Goal: Task Accomplishment & Management: Use online tool/utility

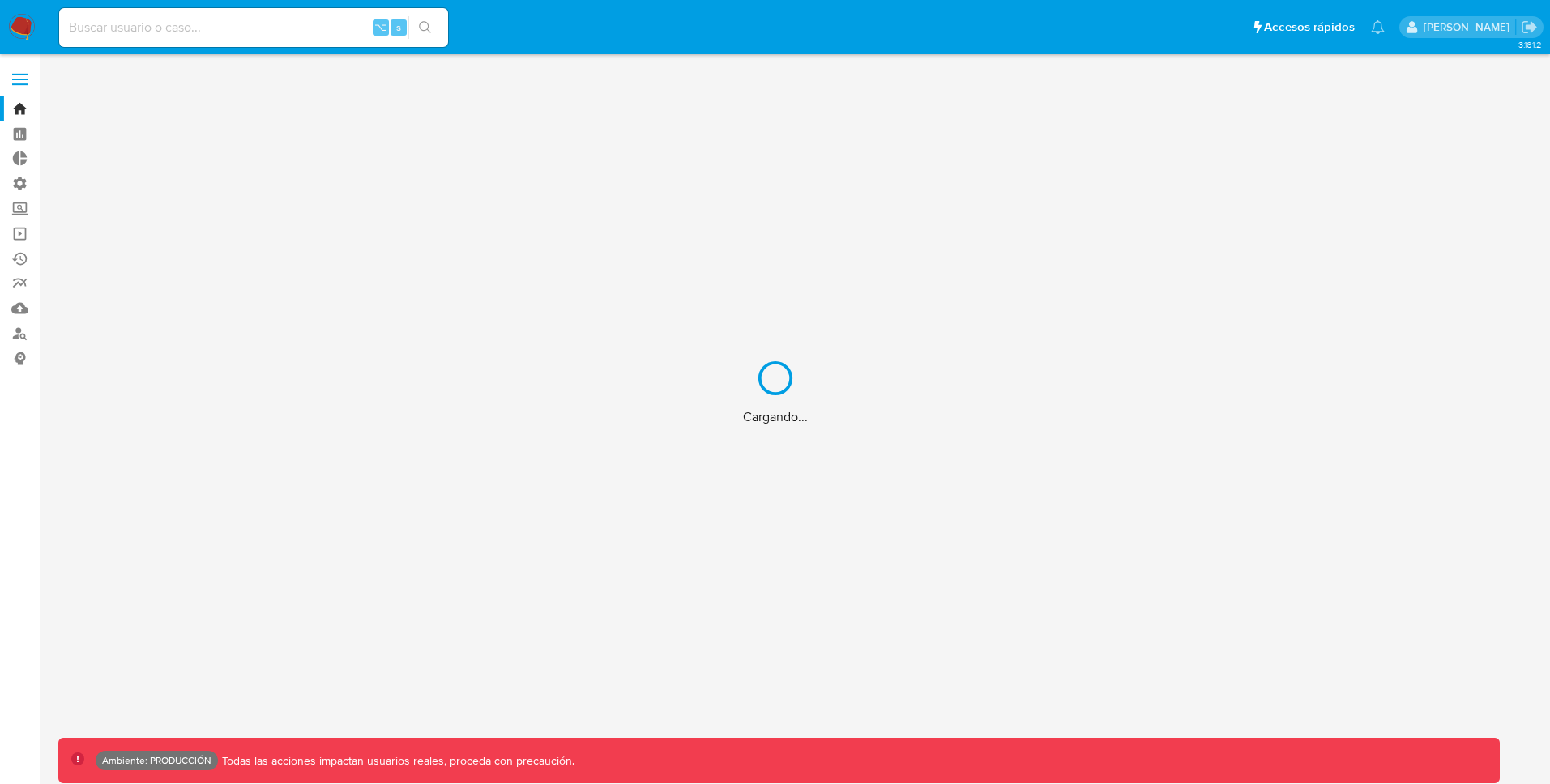
click at [27, 86] on div "Cargando..." at bounding box center [775, 392] width 1550 height 784
click at [18, 80] on div "Cargando..." at bounding box center [775, 392] width 1550 height 784
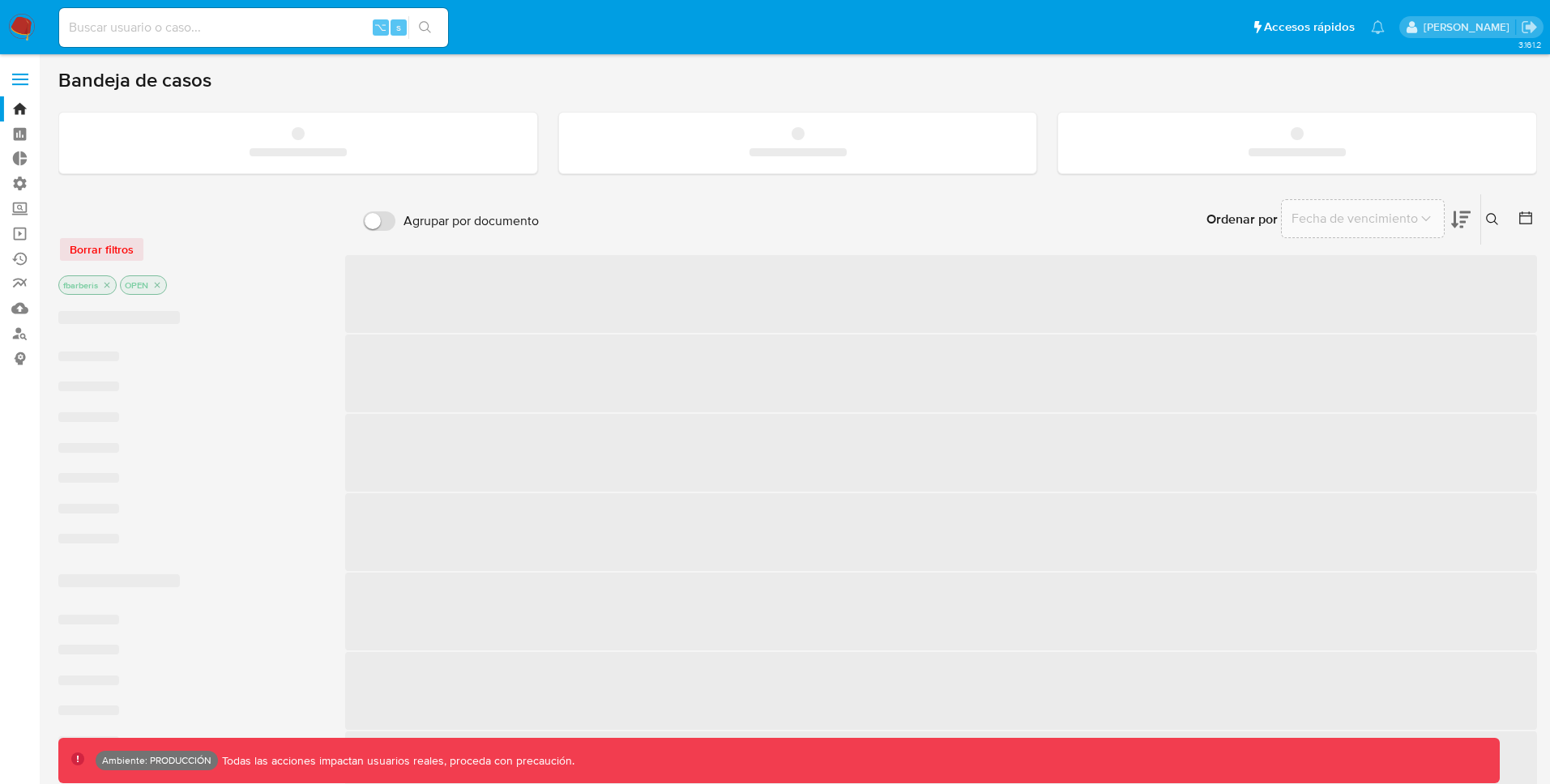
click at [23, 84] on span at bounding box center [20, 85] width 16 height 2
click at [0, 0] on input "checkbox" at bounding box center [0, 0] width 0 height 0
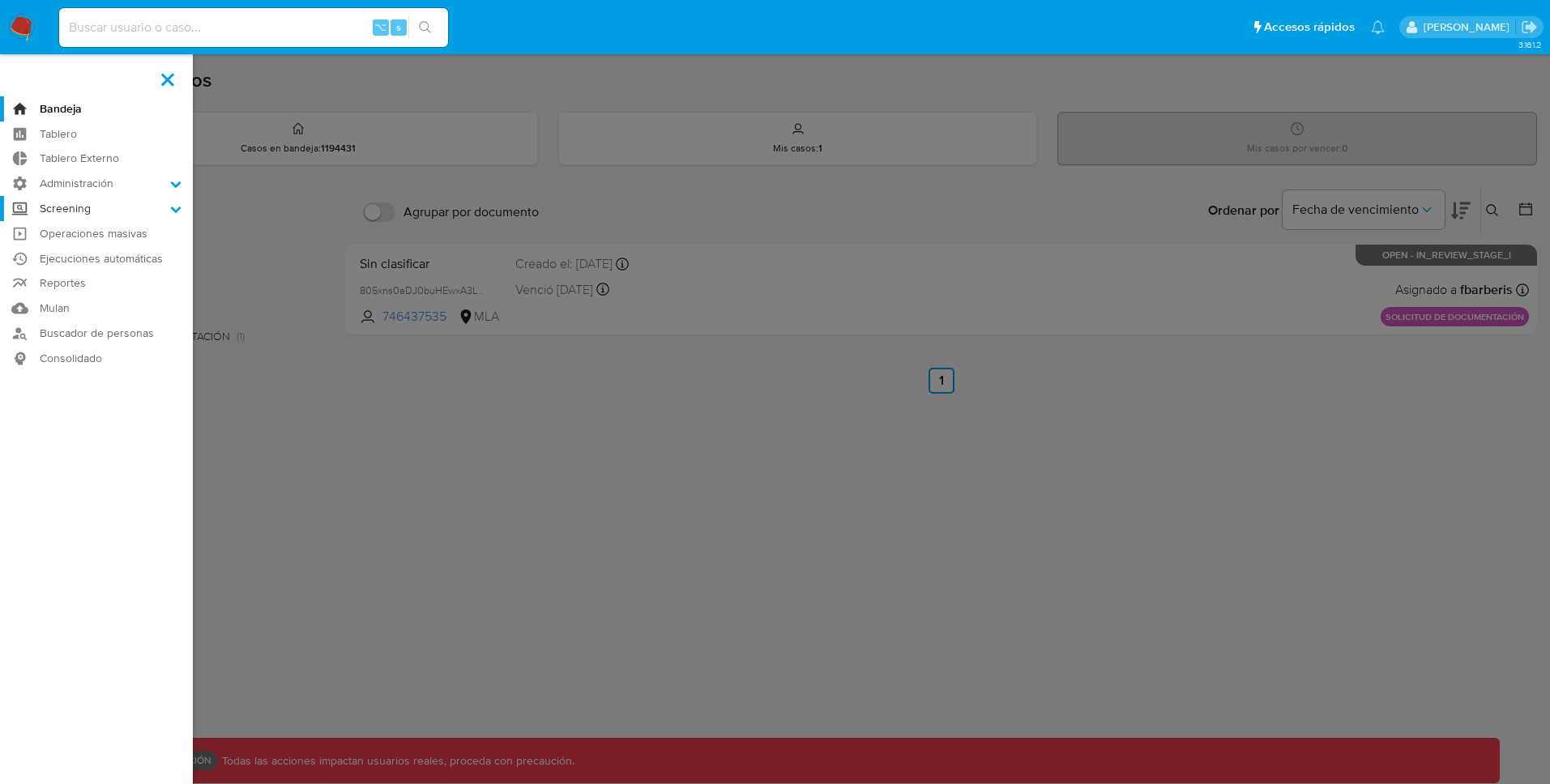
click at [135, 211] on label "Screening" at bounding box center [96, 209] width 193 height 26
click at [0, 0] on input "Screening" at bounding box center [0, 0] width 0 height 0
click at [119, 232] on link "Administrador de Listas" at bounding box center [96, 231] width 193 height 21
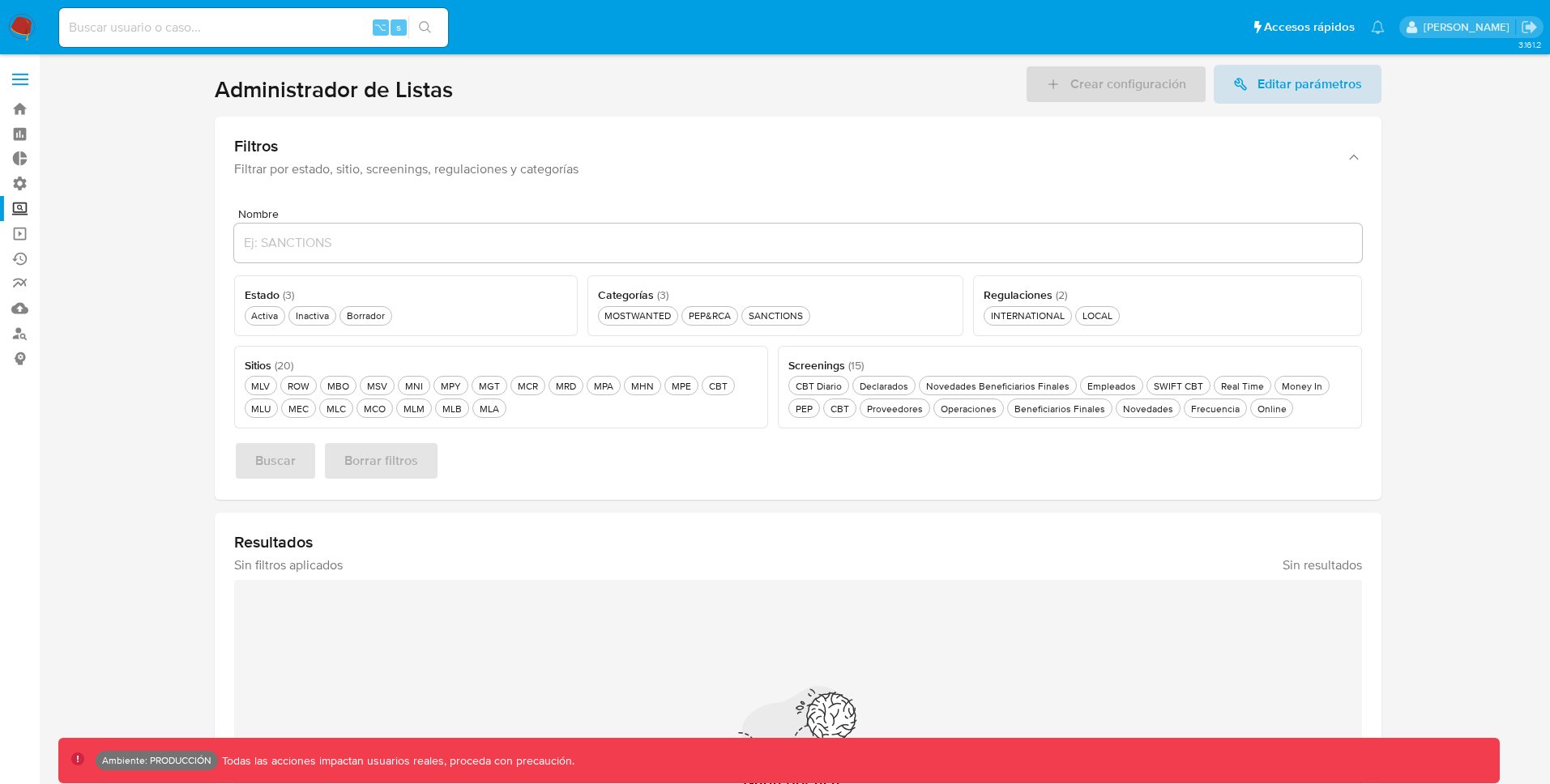
click at [1333, 80] on span "Editar parámetros" at bounding box center [1310, 85] width 104 height 39
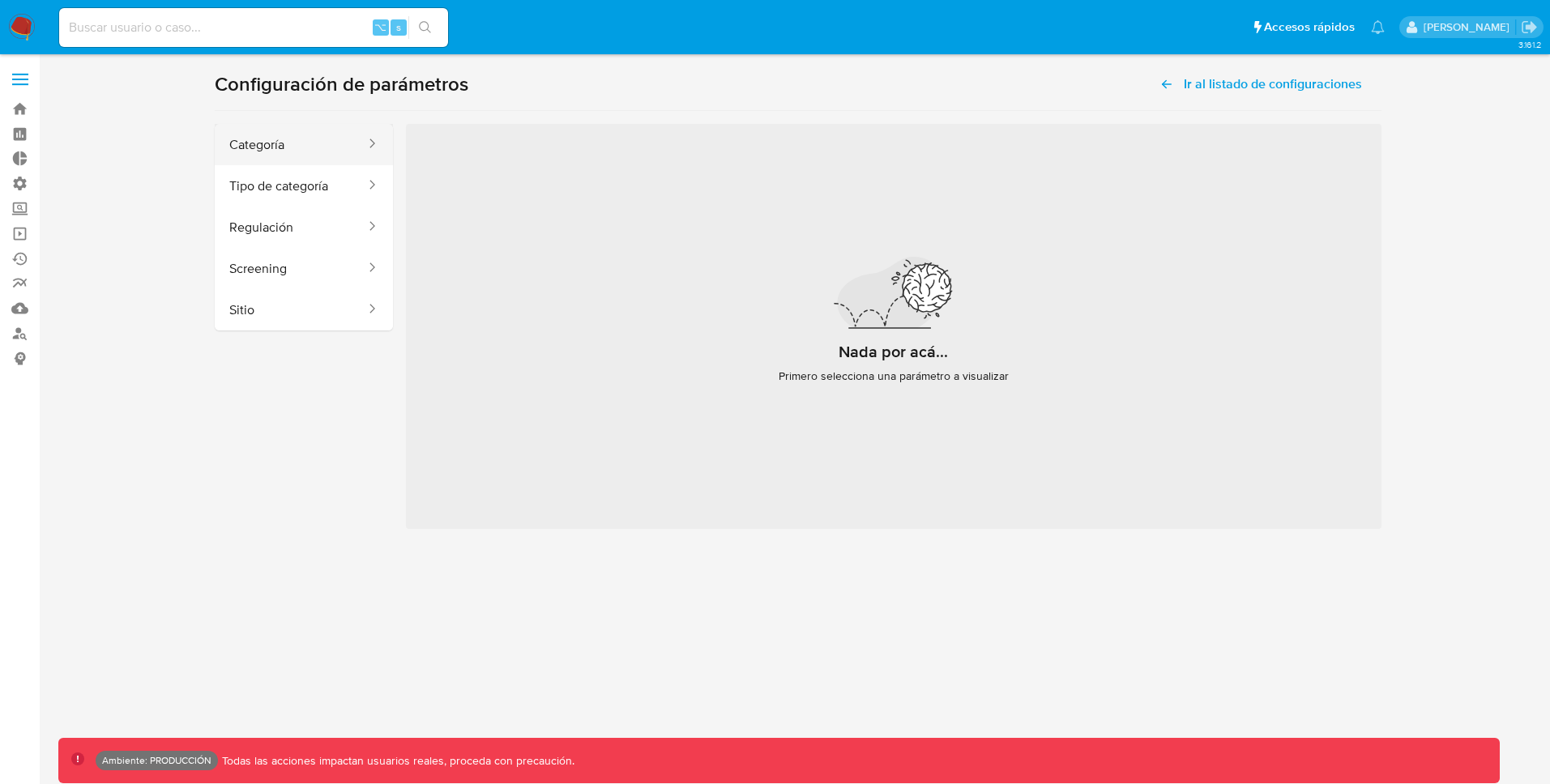
click at [307, 144] on button "Categoría" at bounding box center [290, 145] width 153 height 41
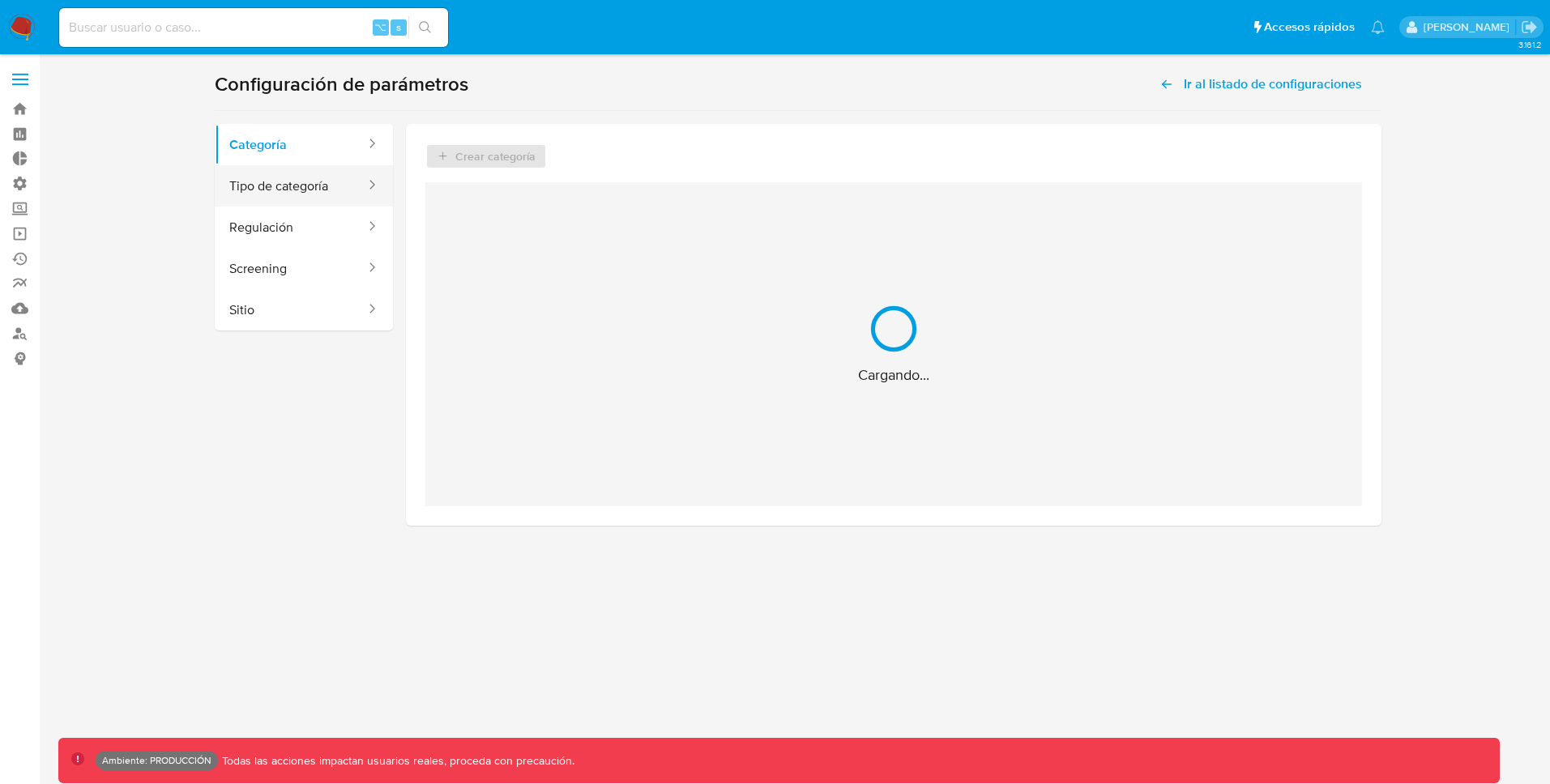
click at [309, 186] on button "Tipo de categoría" at bounding box center [290, 186] width 153 height 41
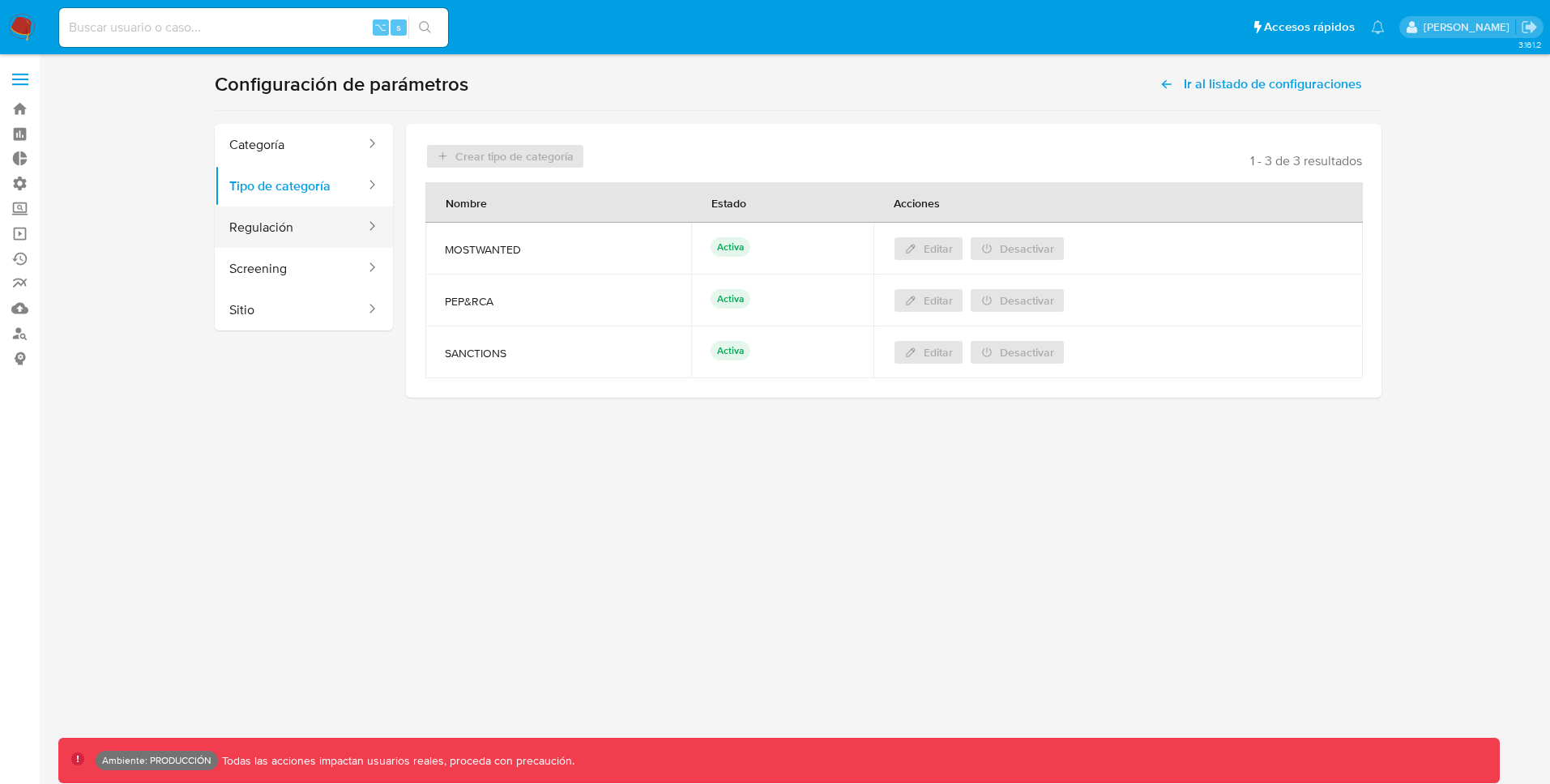
click at [309, 221] on button "Regulación" at bounding box center [290, 227] width 153 height 41
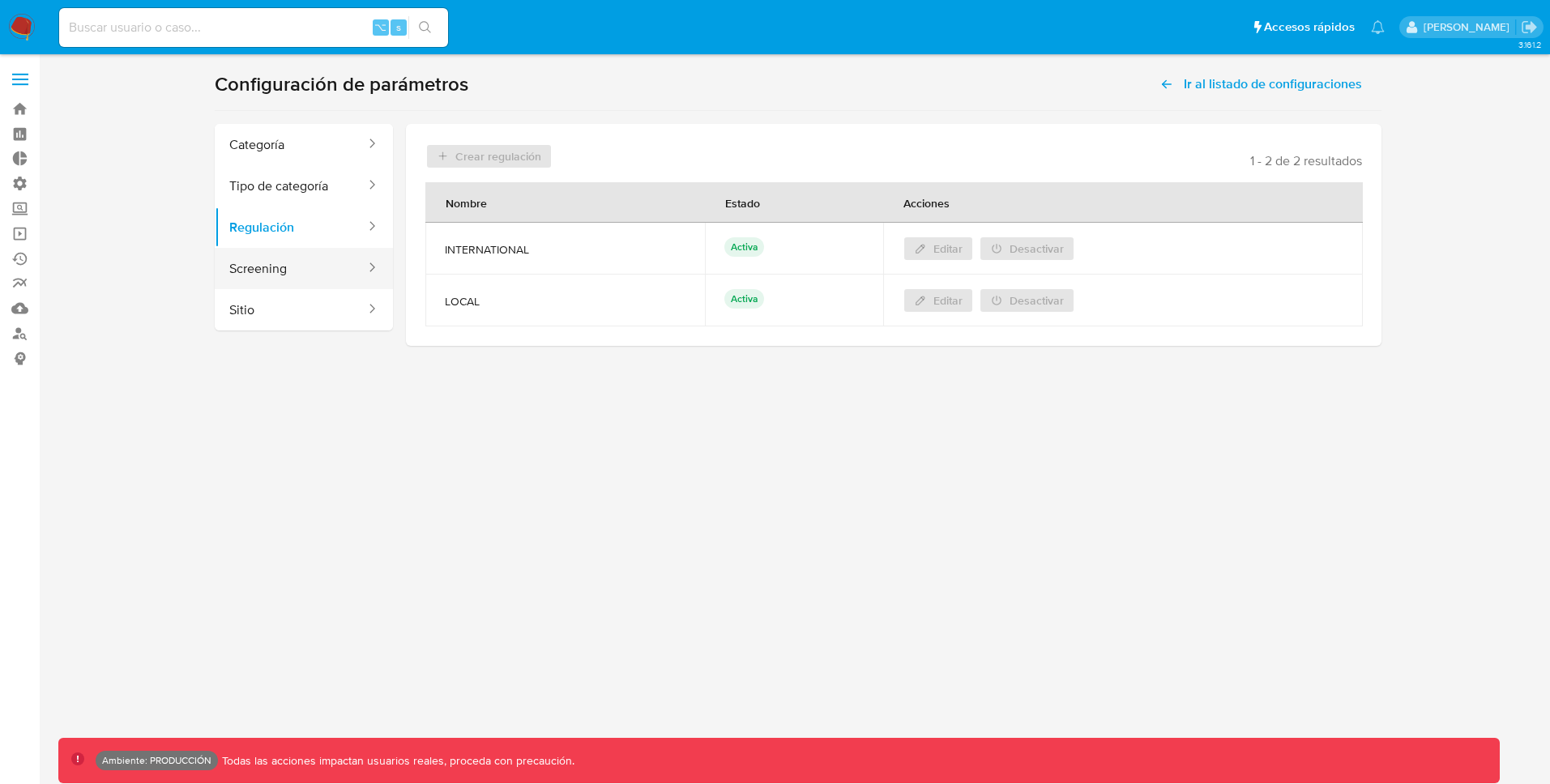
click at [311, 267] on button "Screening" at bounding box center [290, 269] width 153 height 41
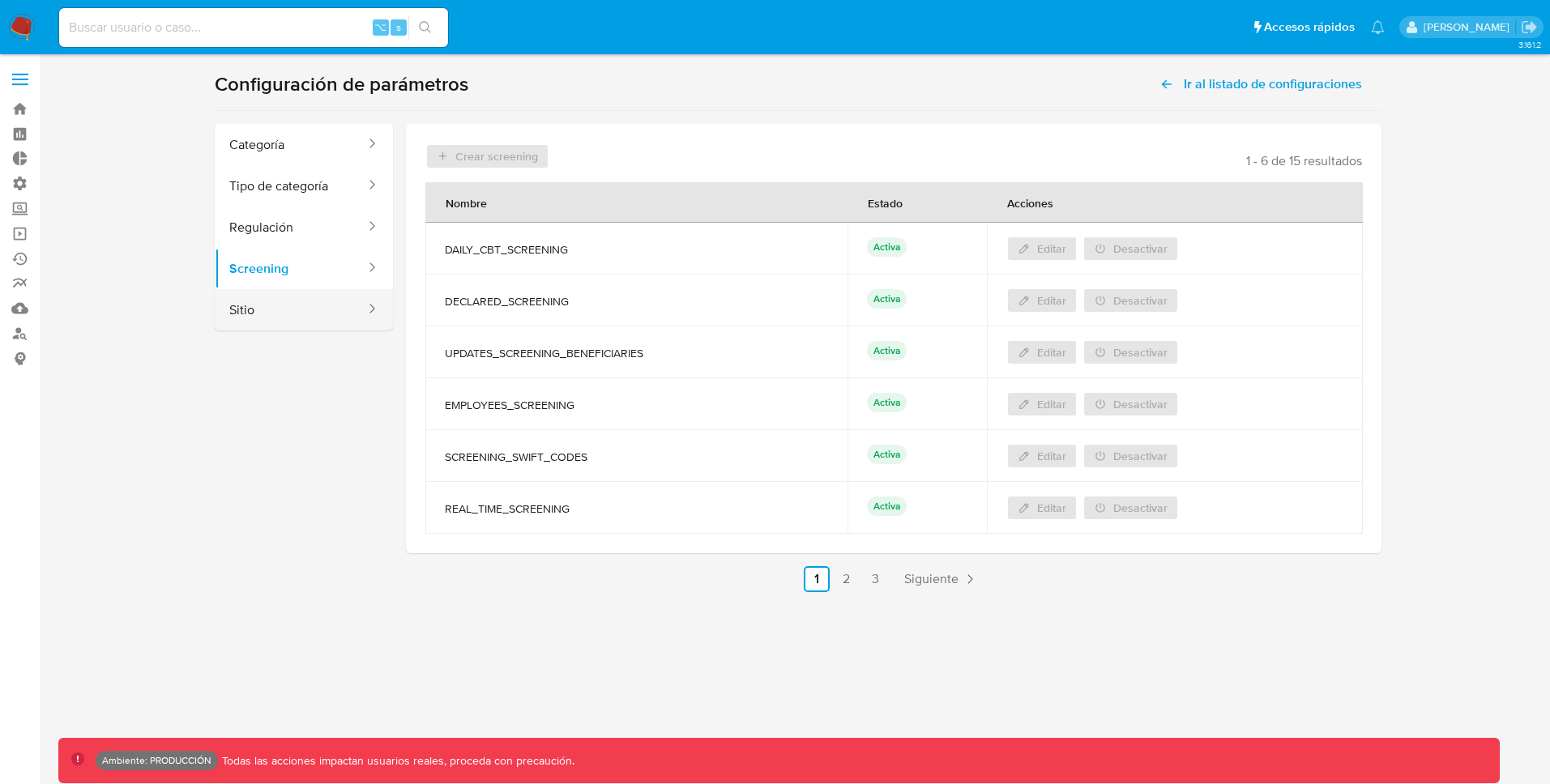
click at [298, 307] on button "Sitio" at bounding box center [290, 310] width 153 height 41
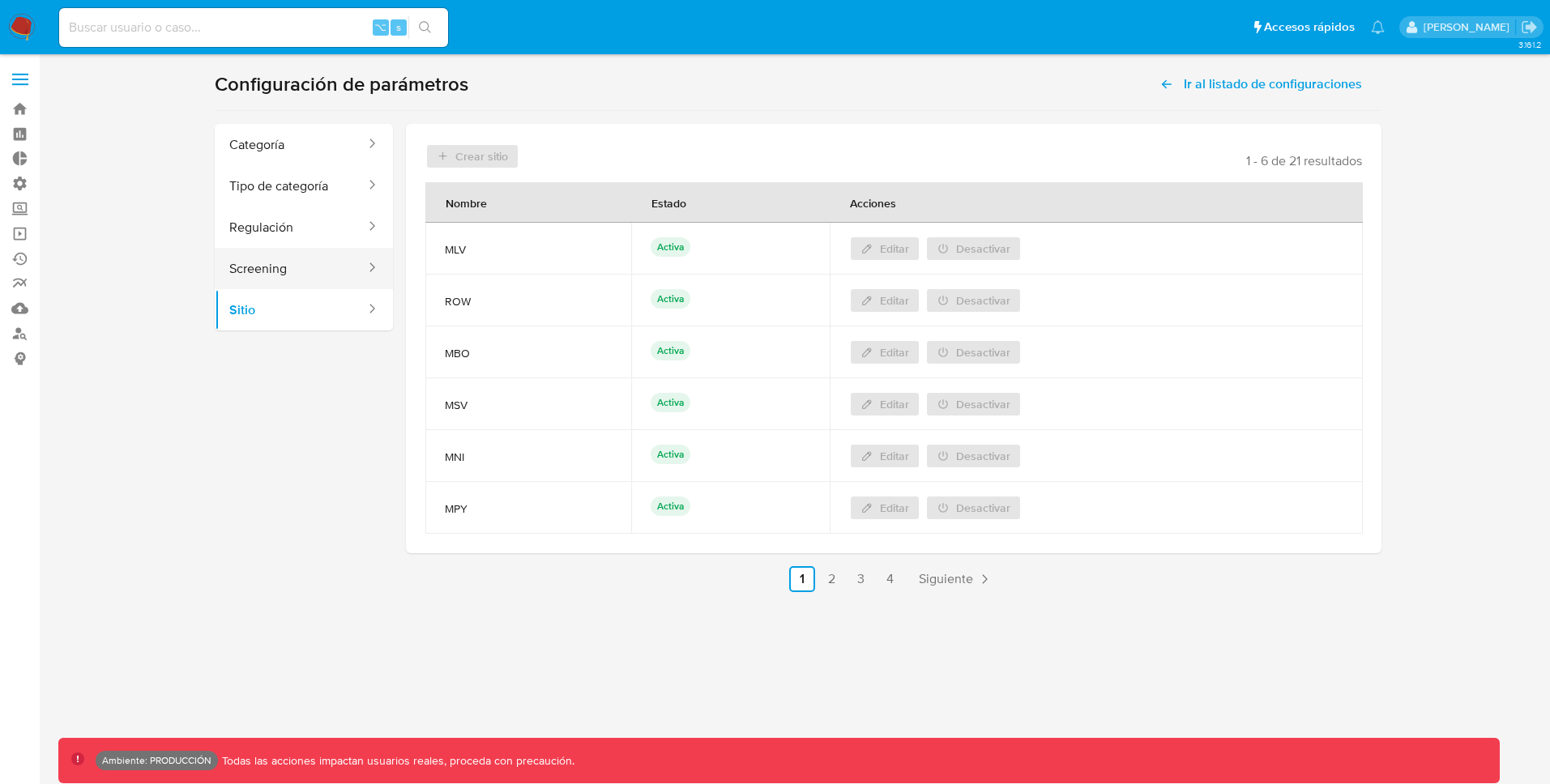
click at [305, 271] on button "Screening" at bounding box center [290, 269] width 153 height 41
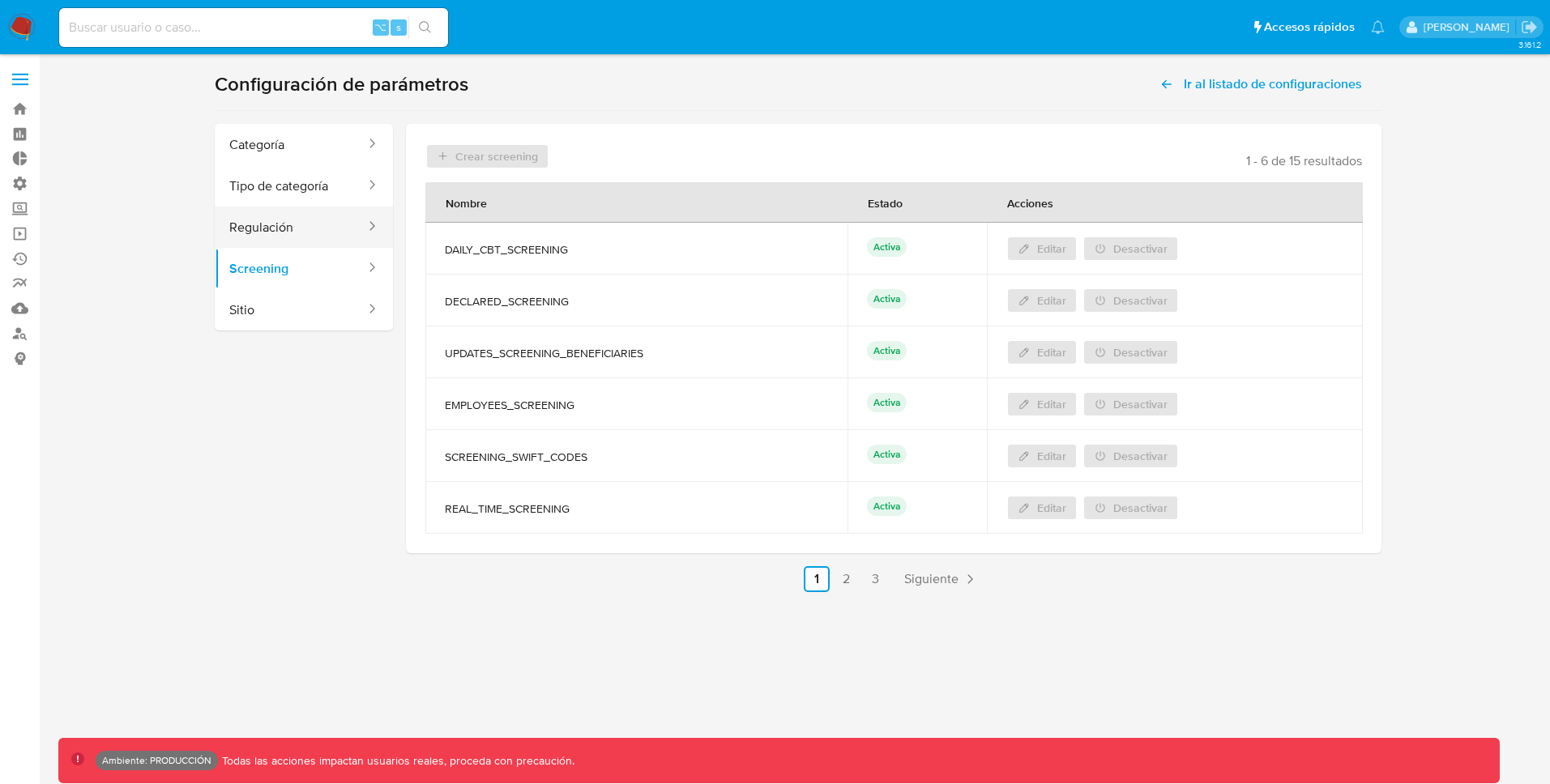
click at [311, 239] on button "Regulación" at bounding box center [290, 227] width 153 height 41
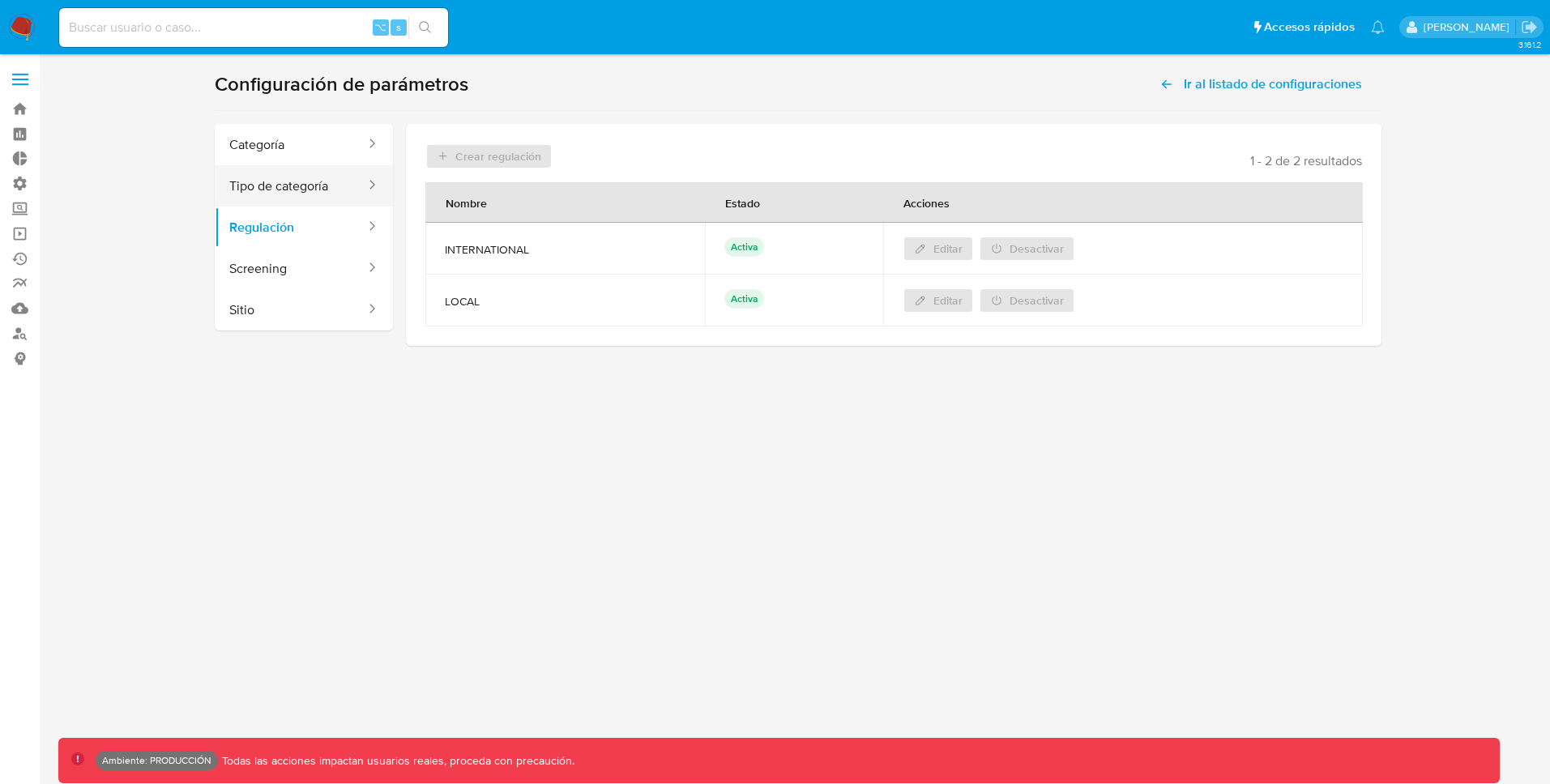
click at [317, 202] on button "Tipo de categoría" at bounding box center [290, 186] width 153 height 41
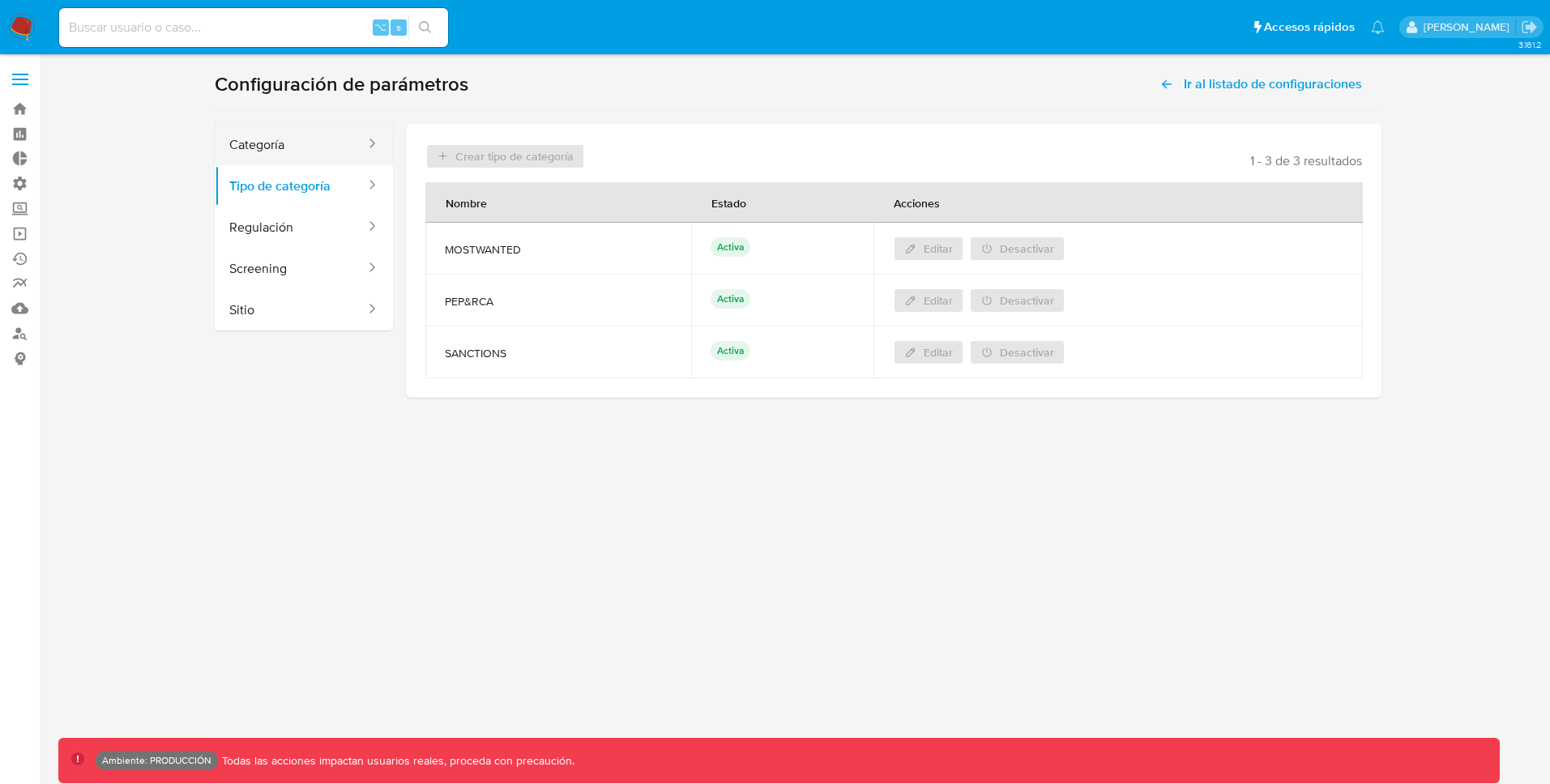
click at [314, 140] on button "Categoría" at bounding box center [290, 145] width 153 height 41
